Goal: Transaction & Acquisition: Purchase product/service

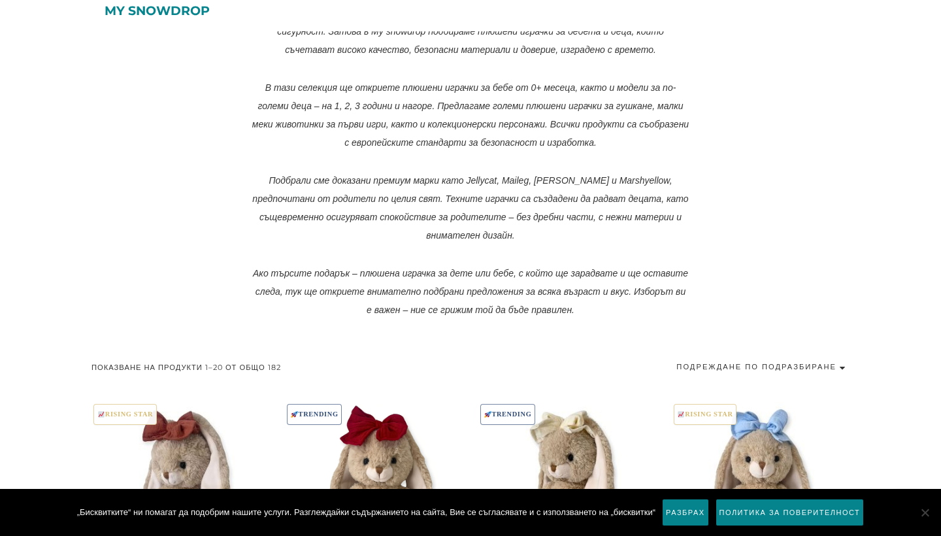
scroll to position [212, 0]
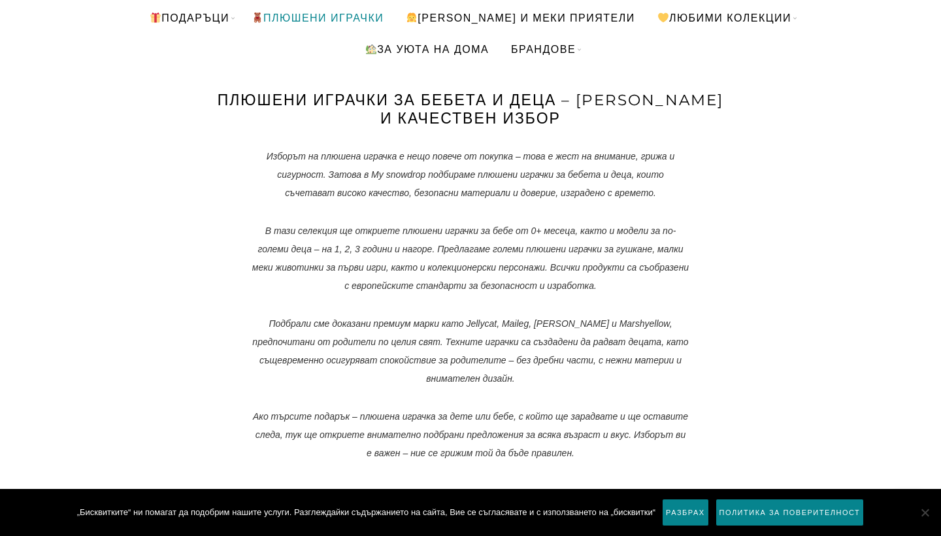
click at [313, 14] on link "ПЛЮШЕНИ ИГРАЧКИ" at bounding box center [318, 17] width 152 height 31
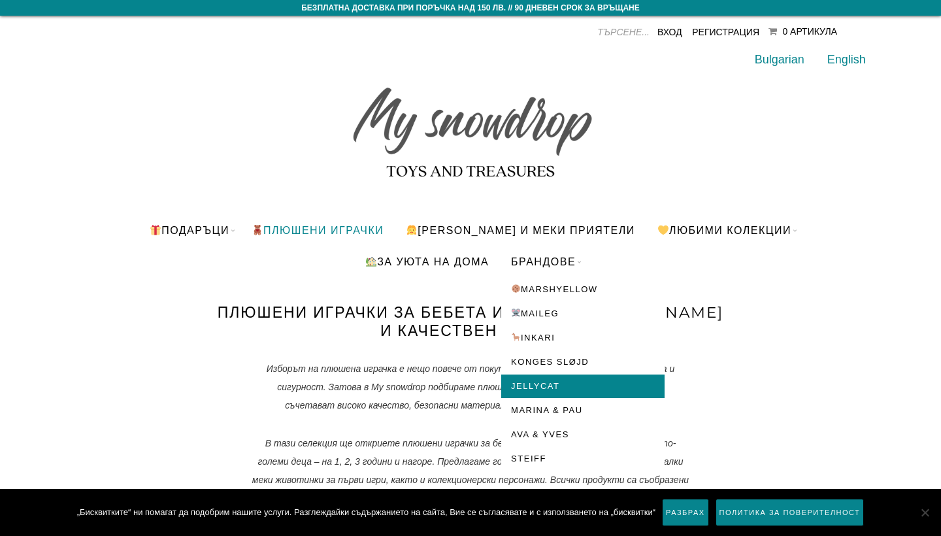
click at [552, 383] on link "Jellycat" at bounding box center [582, 387] width 163 height 24
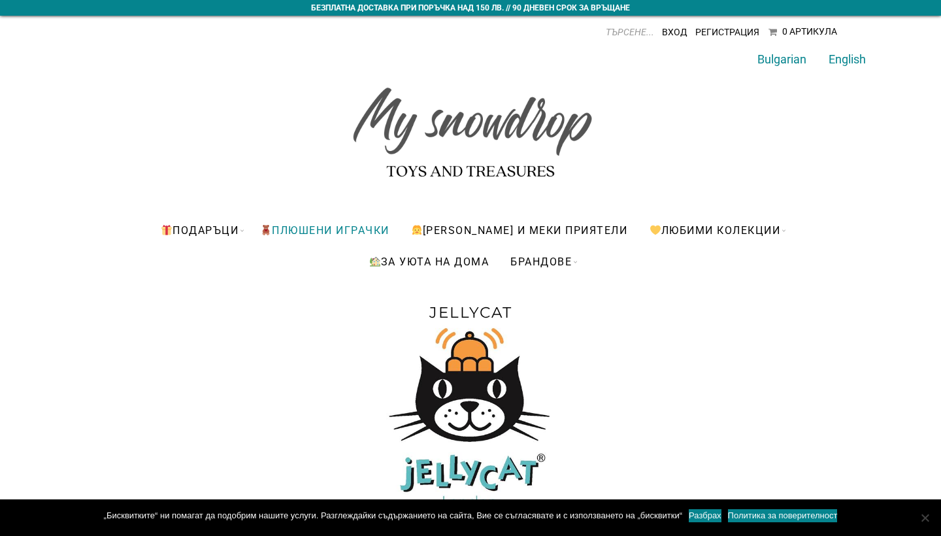
click at [315, 229] on link "ПЛЮШЕНИ ИГРАЧКИ" at bounding box center [324, 229] width 149 height 31
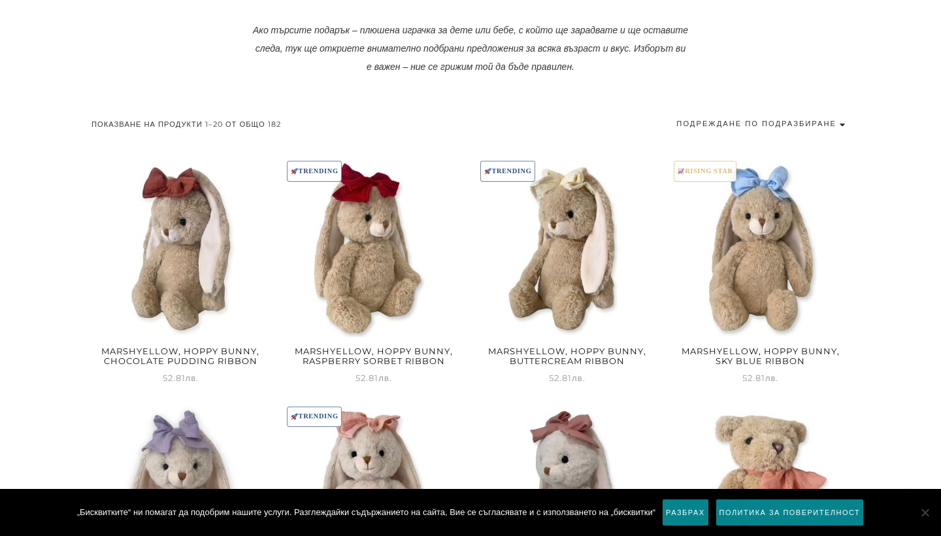
scroll to position [677, 0]
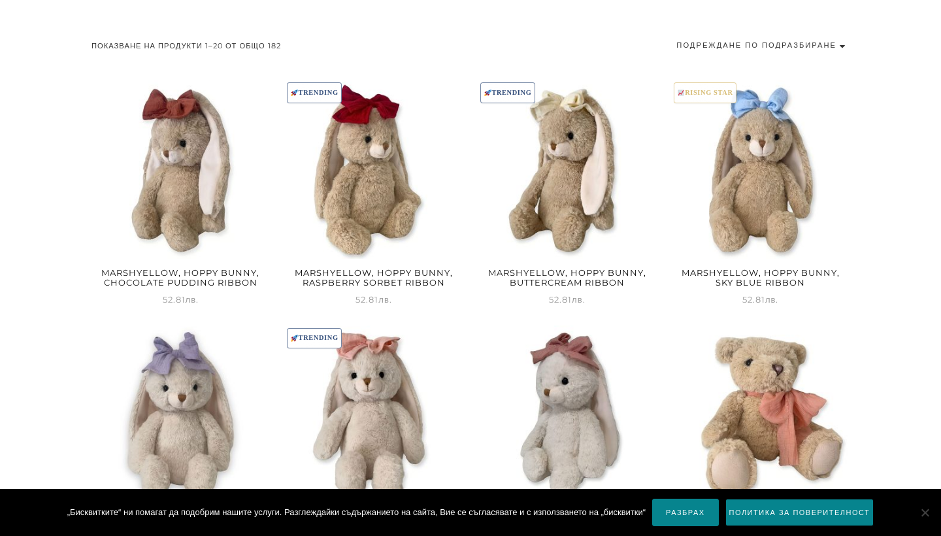
click at [712, 510] on link "Разбрах" at bounding box center [685, 512] width 66 height 27
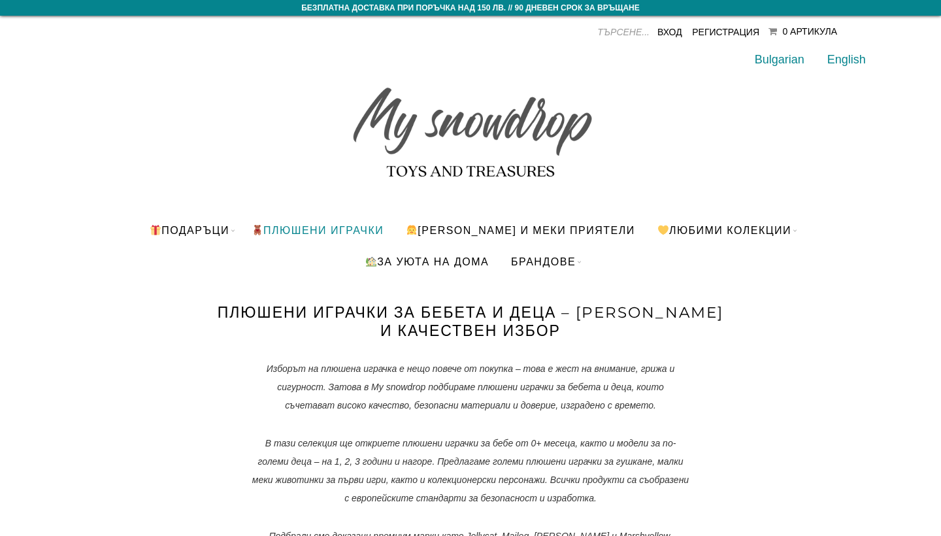
scroll to position [0, 0]
click at [620, 24] on input "Products search" at bounding box center [535, 32] width 229 height 20
type input "[PERSON_NAME]"
type input "jellycat"
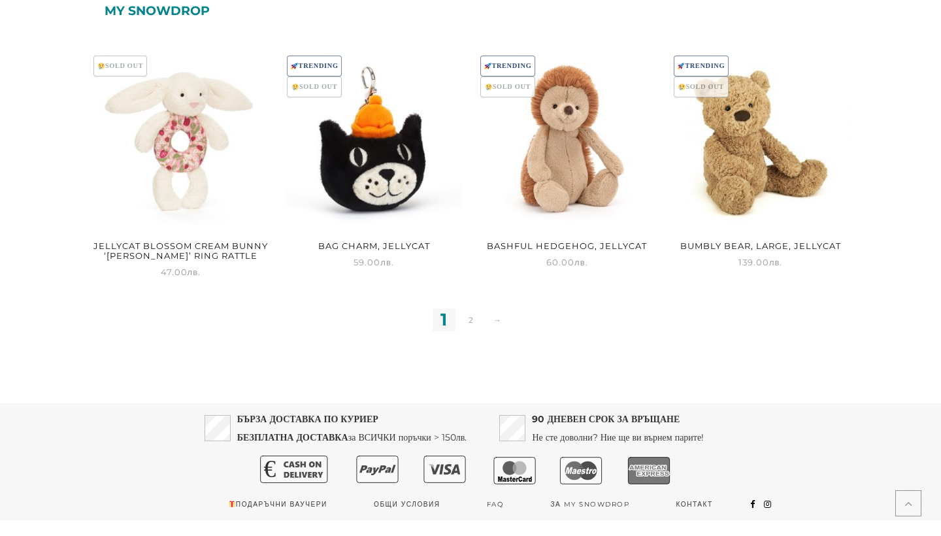
scroll to position [1290, 0]
click at [465, 320] on link "2" at bounding box center [470, 320] width 23 height 23
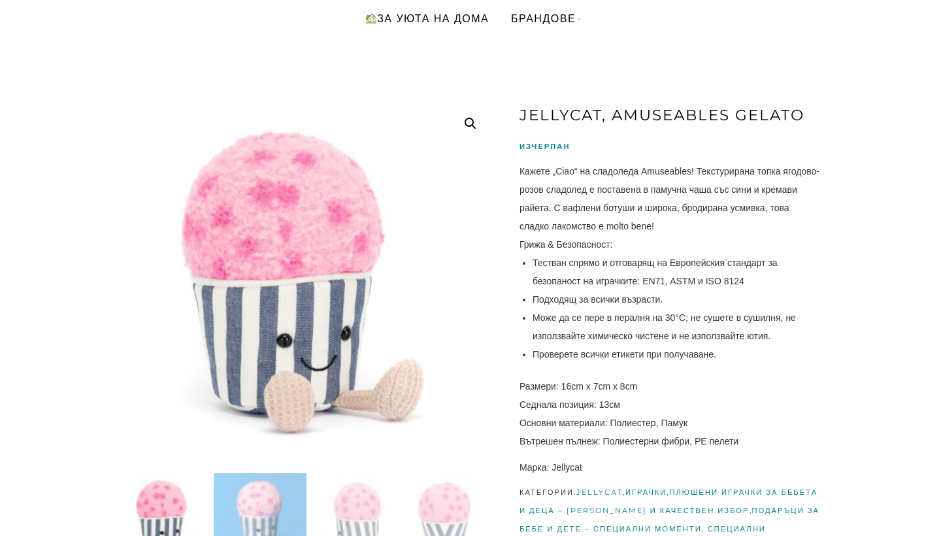
scroll to position [29, 0]
